Goal: Information Seeking & Learning: Learn about a topic

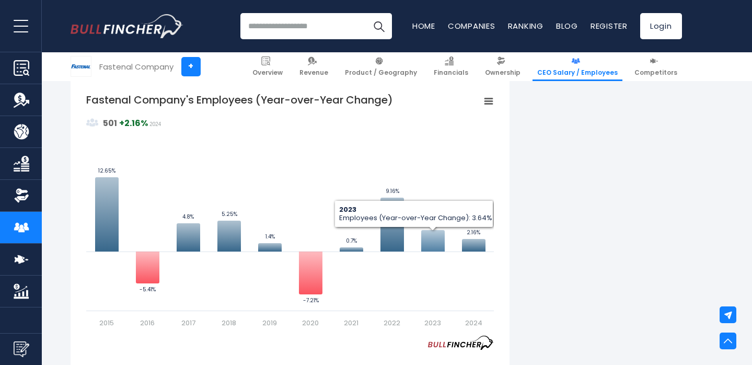
scroll to position [692, 0]
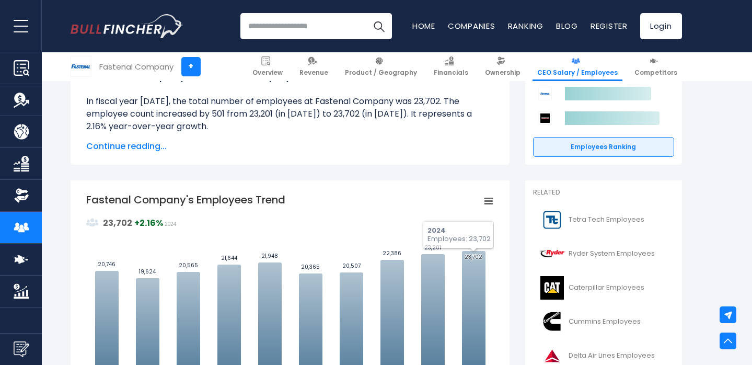
scroll to position [171, 0]
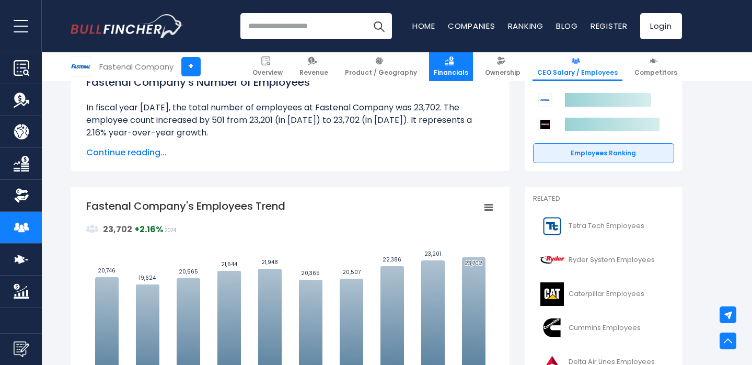
click at [456, 70] on span "Financials" at bounding box center [451, 72] width 35 height 8
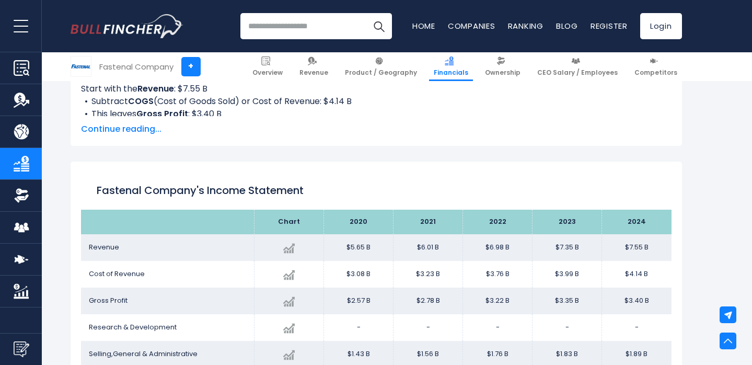
scroll to position [493, 0]
click at [566, 72] on span "CEO Salary / Employees" at bounding box center [577, 72] width 81 height 8
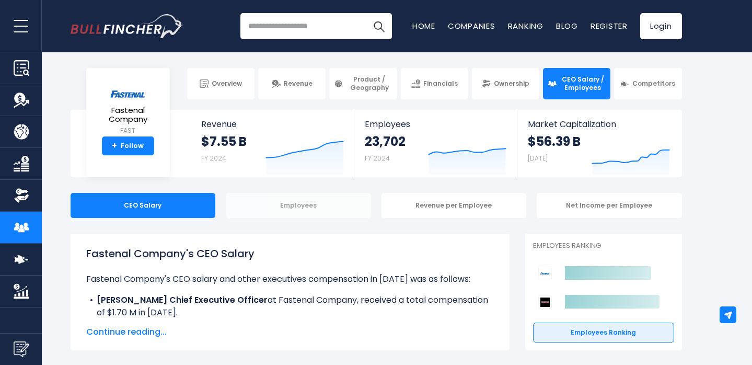
click at [313, 213] on div "Employees" at bounding box center [298, 205] width 145 height 25
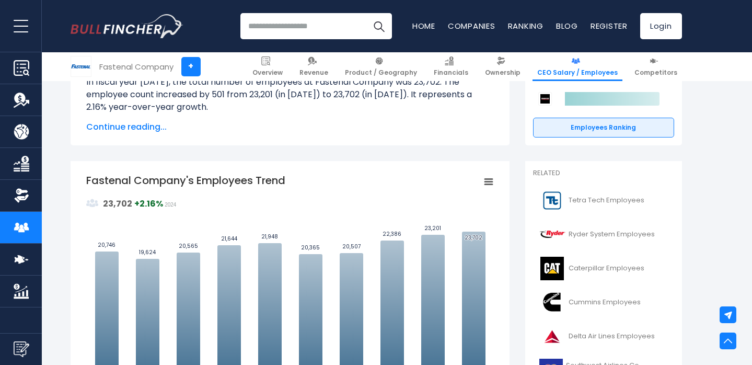
scroll to position [273, 0]
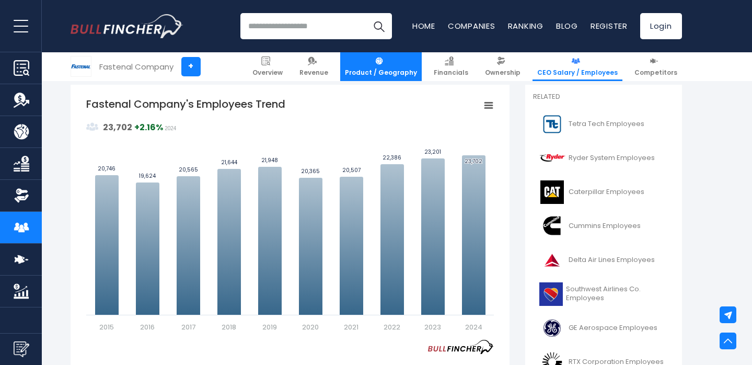
click at [386, 70] on span "Product / Geography" at bounding box center [381, 72] width 72 height 8
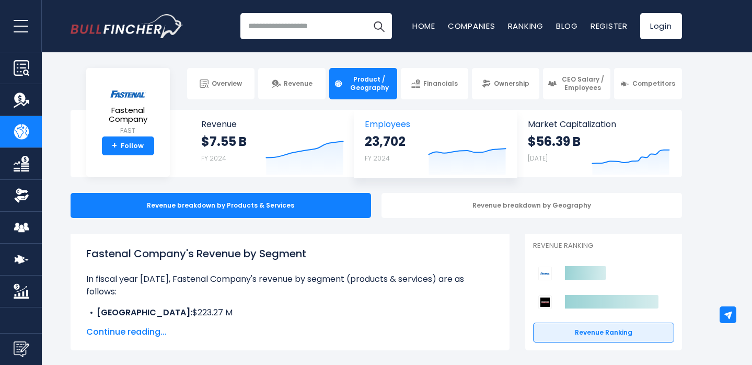
click at [396, 135] on strong "23,702" at bounding box center [385, 141] width 41 height 16
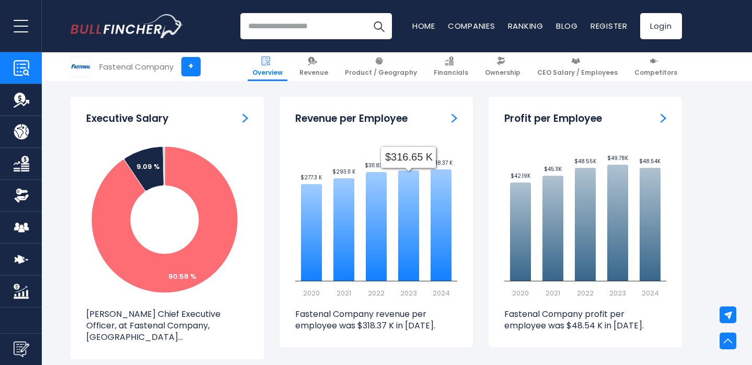
scroll to position [1231, 0]
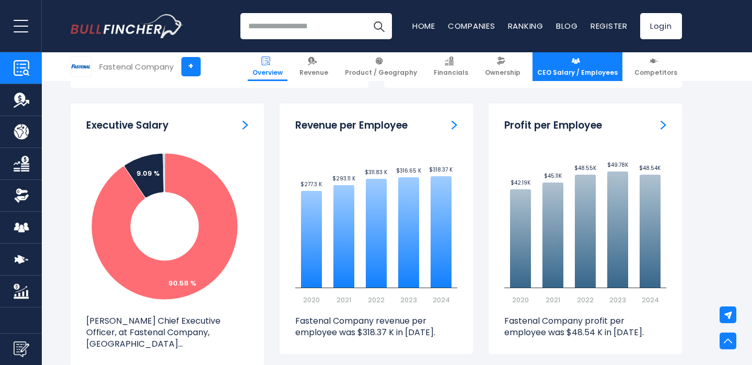
click at [600, 57] on link "CEO Salary / Employees" at bounding box center [578, 66] width 90 height 29
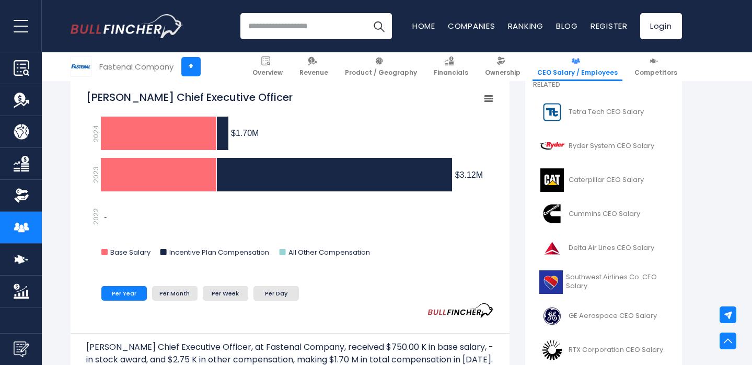
scroll to position [293, 0]
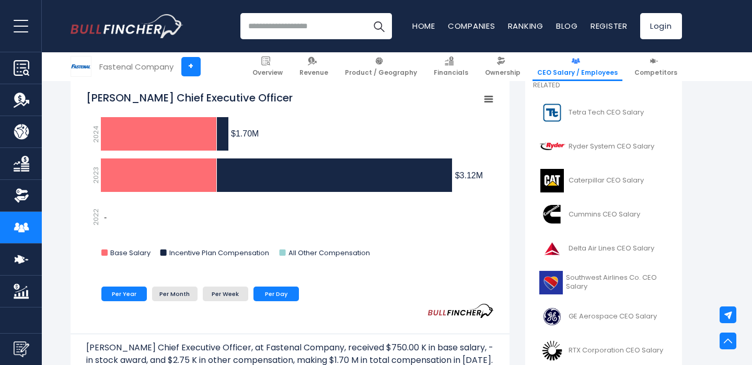
click at [278, 289] on li "Per Day" at bounding box center [276, 293] width 45 height 15
click at [123, 290] on li "Per Year" at bounding box center [123, 293] width 45 height 15
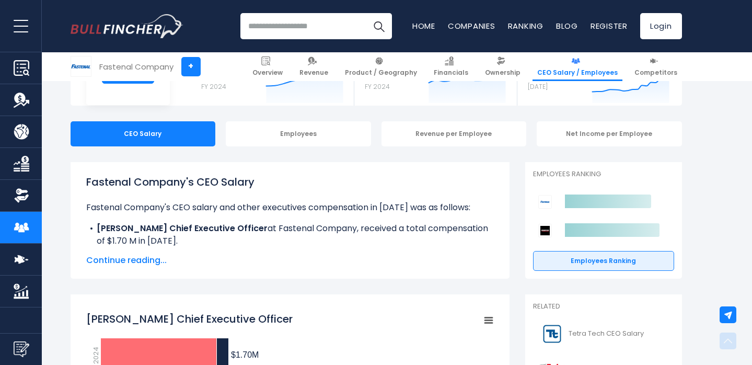
scroll to position [0, 0]
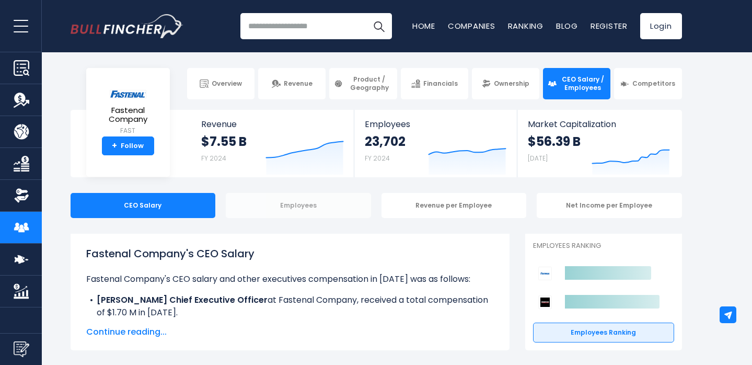
click at [333, 208] on div "Employees" at bounding box center [298, 205] width 145 height 25
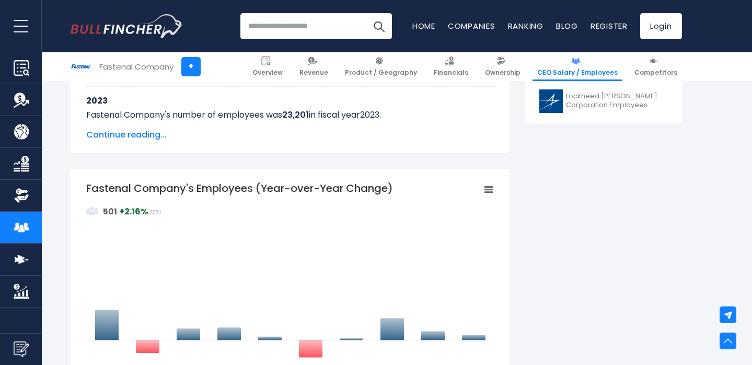
scroll to position [617, 0]
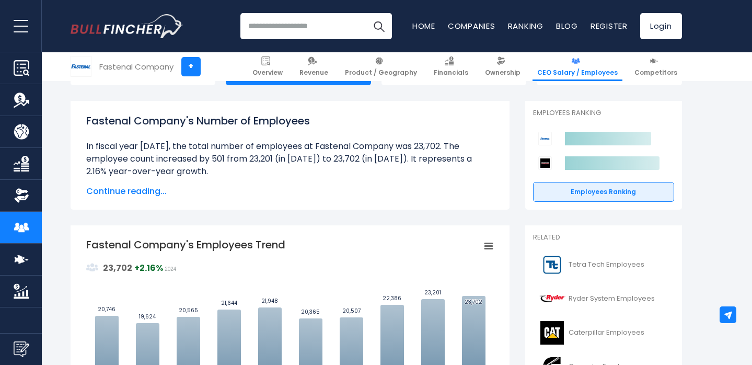
scroll to position [137, 0]
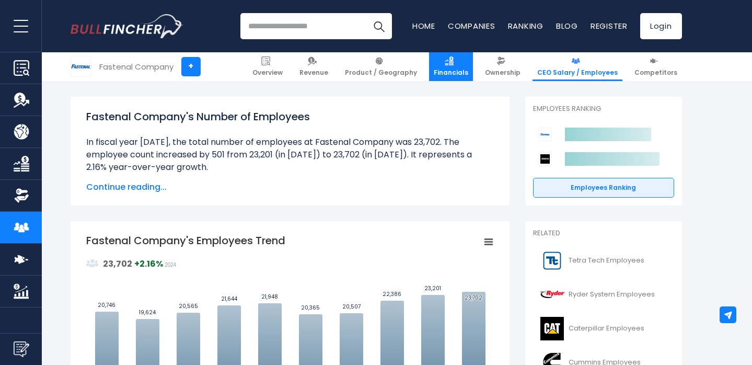
click at [466, 57] on link "Financials" at bounding box center [451, 66] width 44 height 29
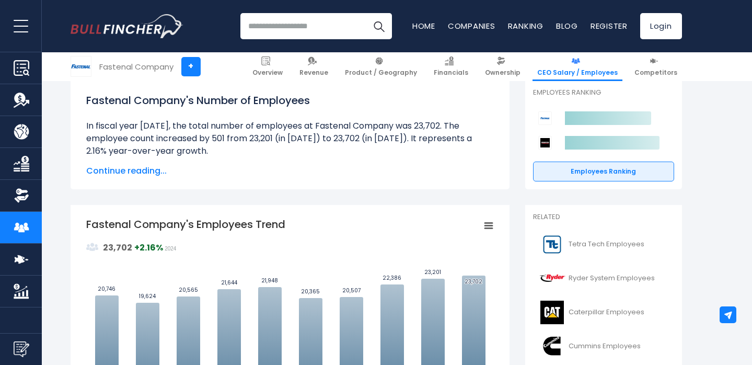
scroll to position [155, 0]
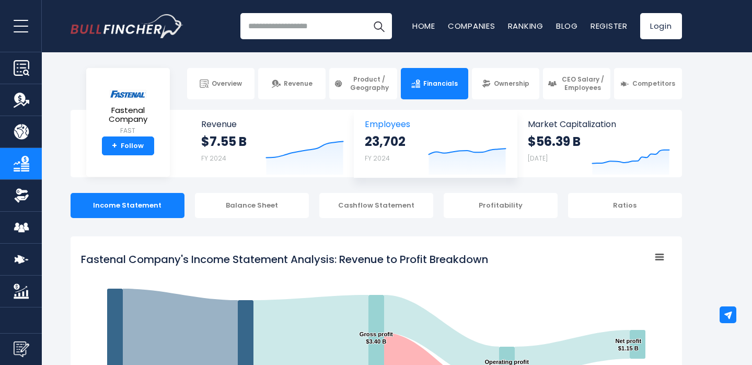
click at [411, 140] on div "23,702 FY 2024 Created with Highcharts 12.1.2" at bounding box center [436, 155] width 142 height 44
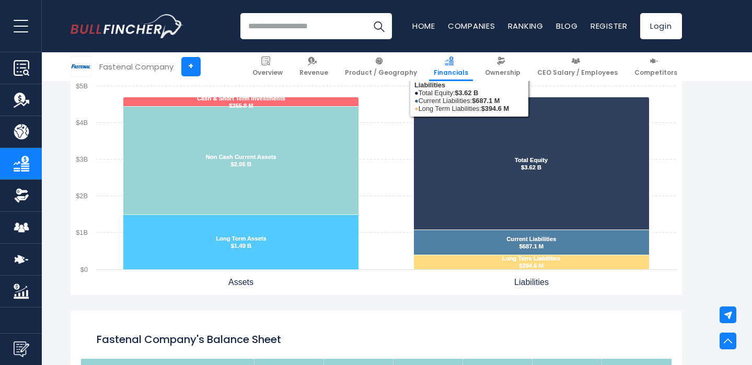
scroll to position [1058, 0]
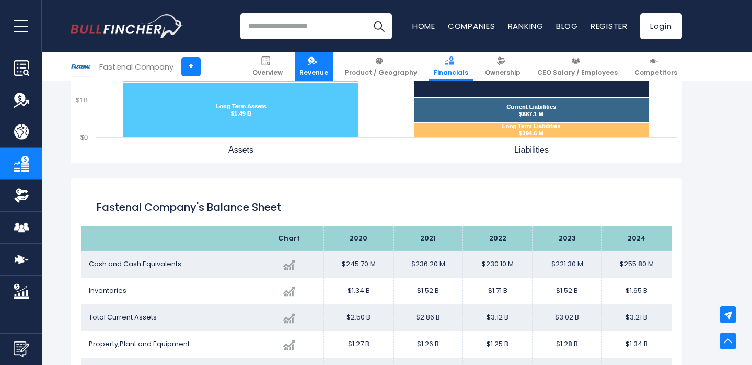
click at [322, 56] on link "Revenue" at bounding box center [314, 66] width 38 height 29
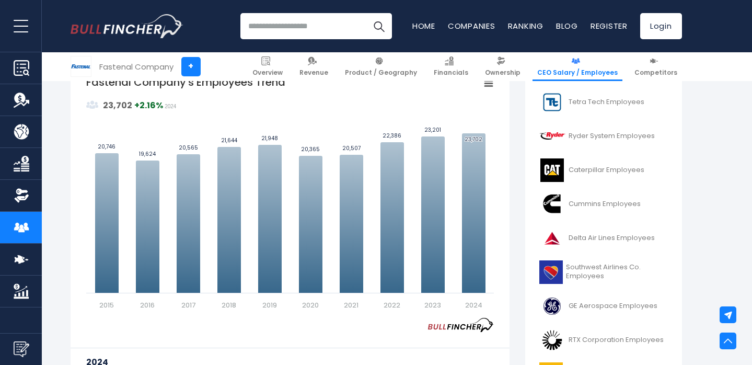
scroll to position [281, 0]
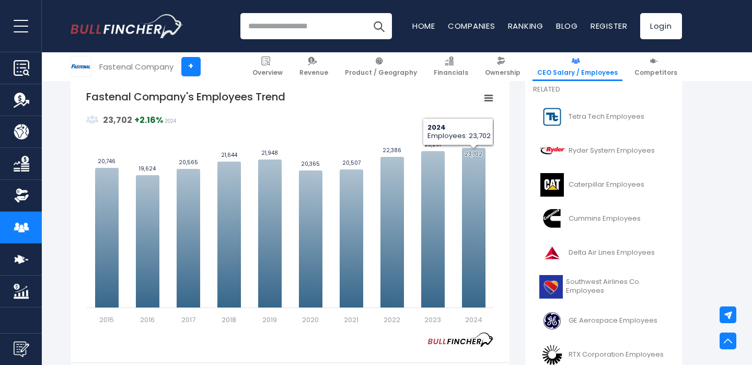
click at [494, 97] on div "Fastenal Company's Employees Trend Created with Highcharts 12.1.2 Values Chart …" at bounding box center [290, 275] width 439 height 397
click at [491, 98] on icon "Fastenal Company's Employees Trend" at bounding box center [488, 98] width 7 height 5
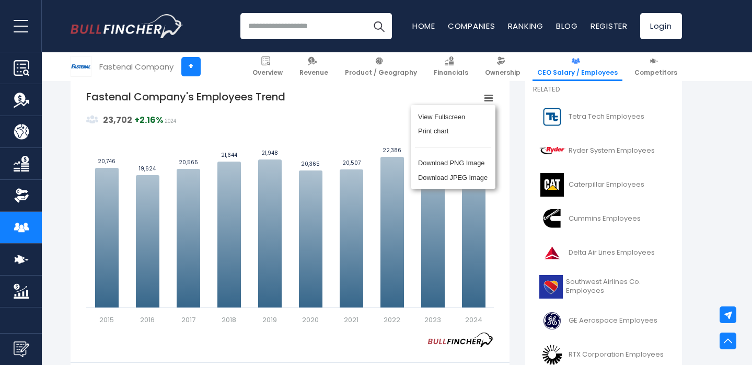
click at [502, 220] on div "Fastenal Company's Employees Trend Created with Highcharts 12.1.2 Values Chart …" at bounding box center [290, 275] width 439 height 397
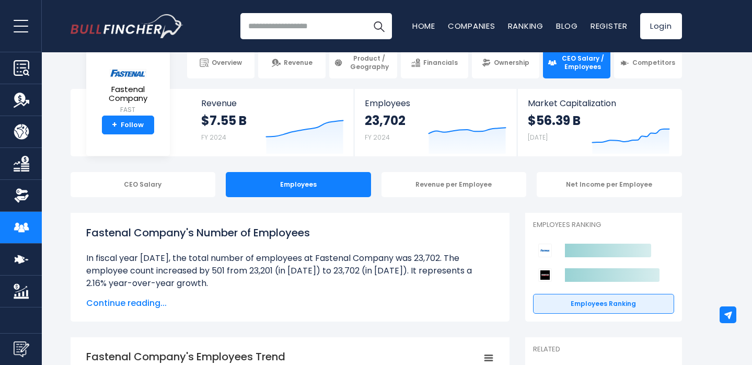
scroll to position [0, 0]
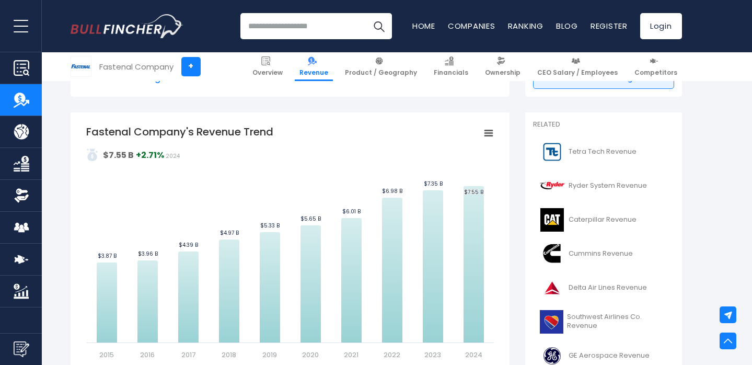
scroll to position [203, 0]
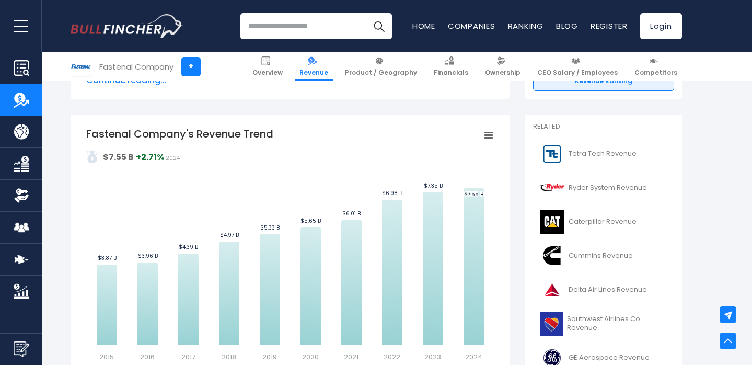
click at [487, 137] on icon "Fastenal Company's Revenue Trend" at bounding box center [488, 135] width 7 height 5
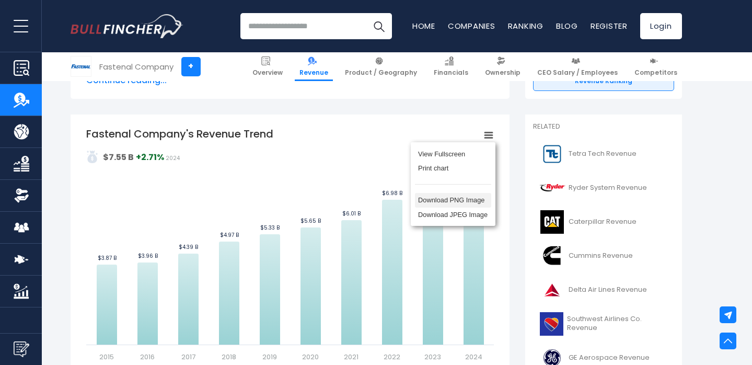
click at [473, 194] on li "Download PNG Image" at bounding box center [453, 200] width 76 height 15
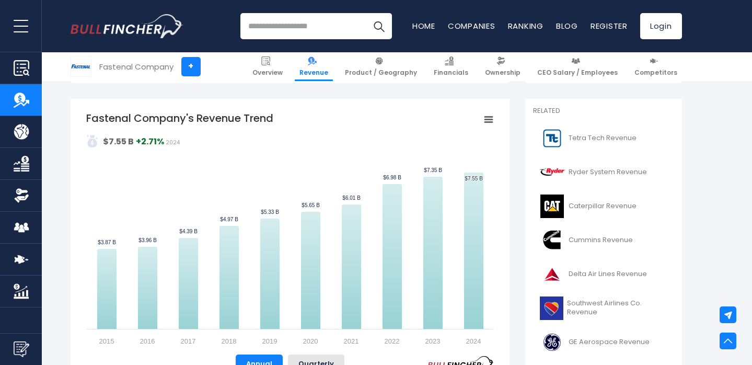
scroll to position [212, 0]
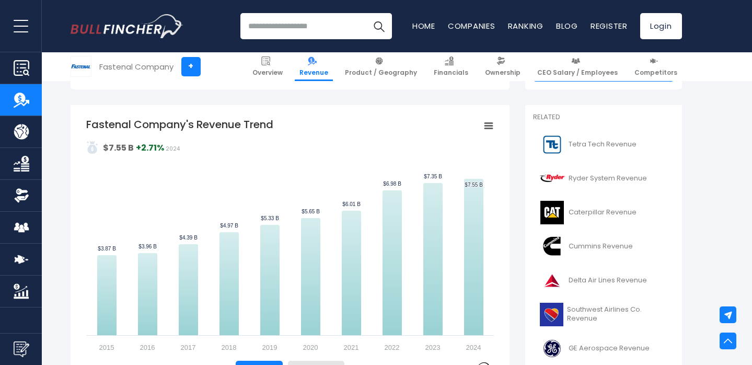
click at [18, 137] on img "Company Product/Geography" at bounding box center [22, 132] width 16 height 16
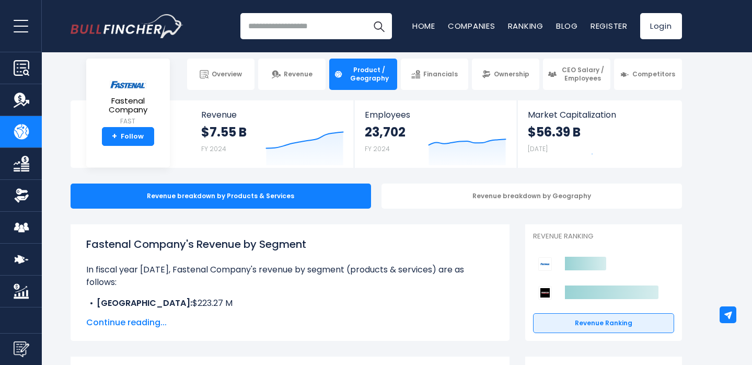
scroll to position [14, 0]
